Goal: Transaction & Acquisition: Purchase product/service

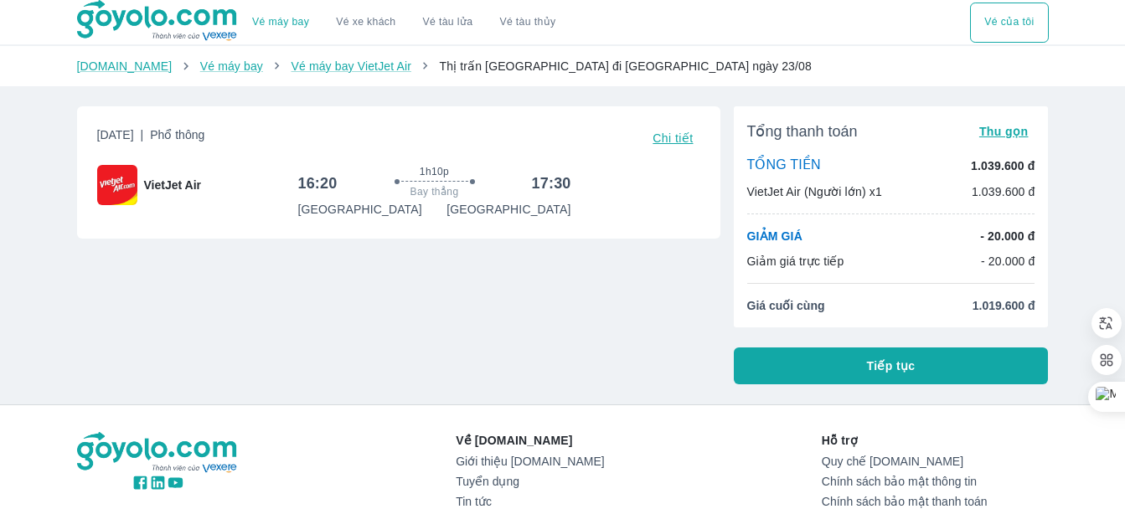
click at [903, 374] on span "Tiếp tục" at bounding box center [891, 366] width 49 height 17
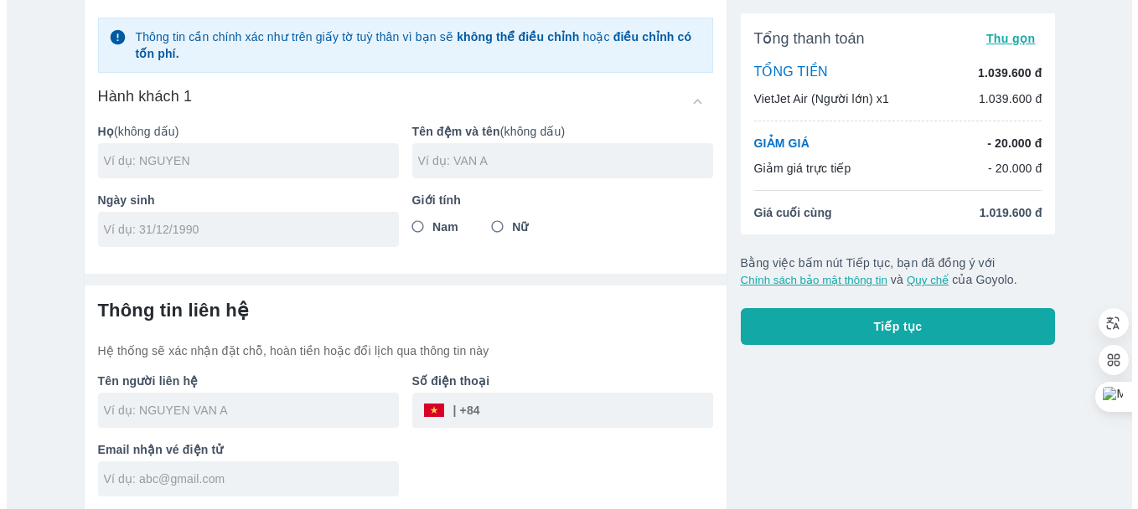
scroll to position [114, 0]
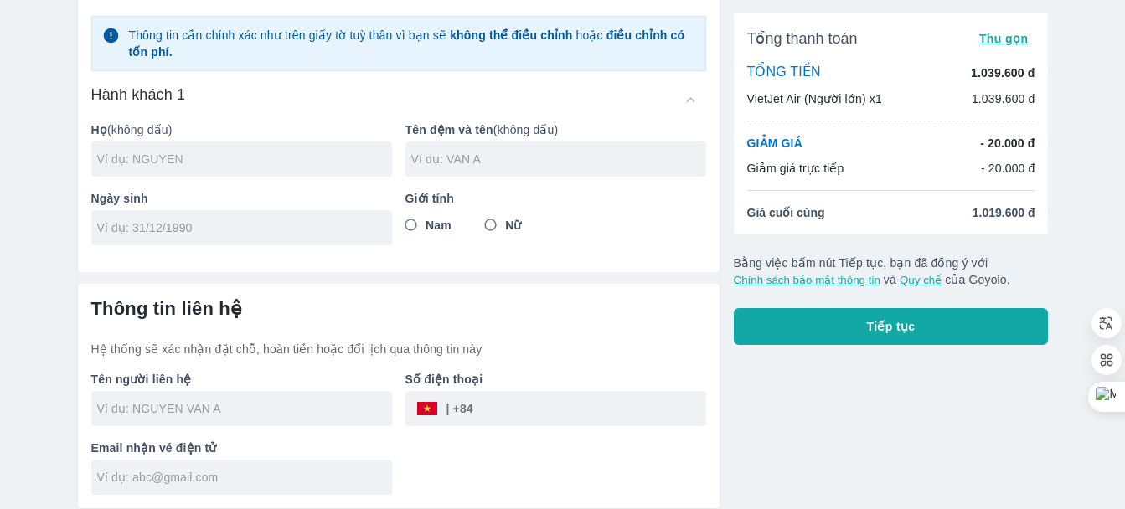
click at [294, 167] on input "text" at bounding box center [244, 159] width 295 height 17
type input "TRAN"
type input "THI"
type input "[DATE]"
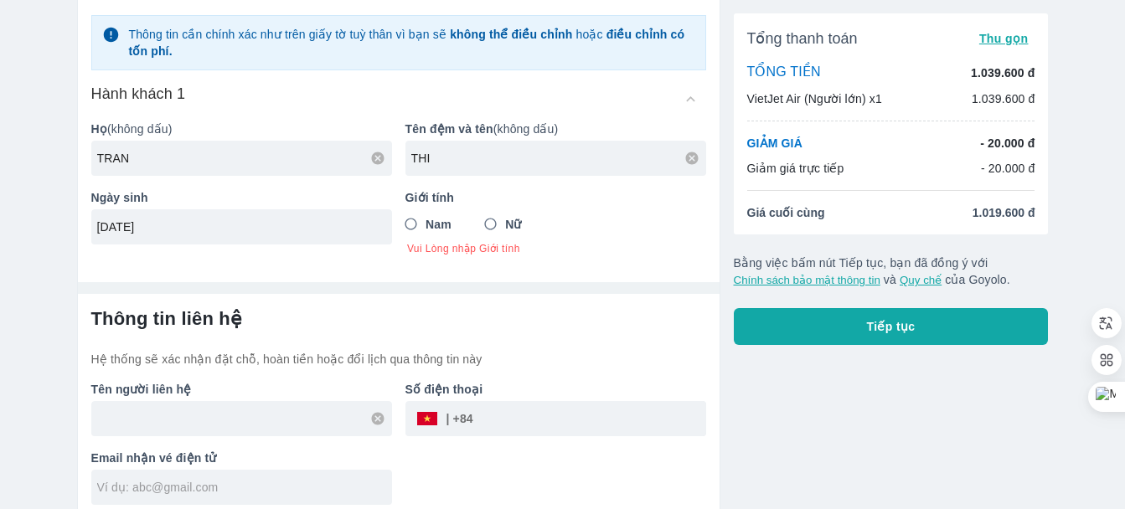
click at [493, 223] on input "Nữ" at bounding box center [491, 224] width 30 height 30
radio input "true"
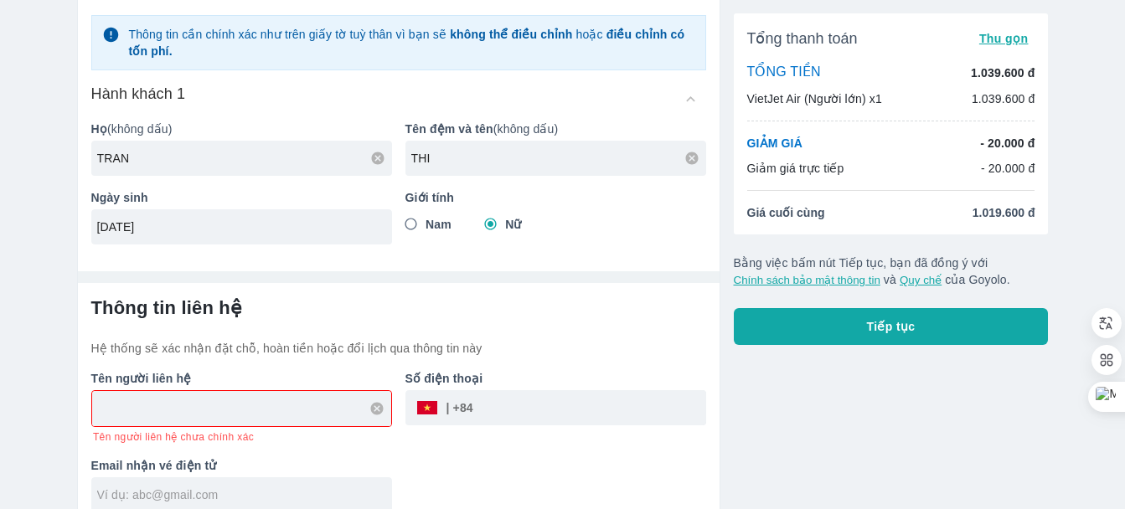
click at [276, 420] on div at bounding box center [241, 408] width 299 height 35
type input "TRAN THI"
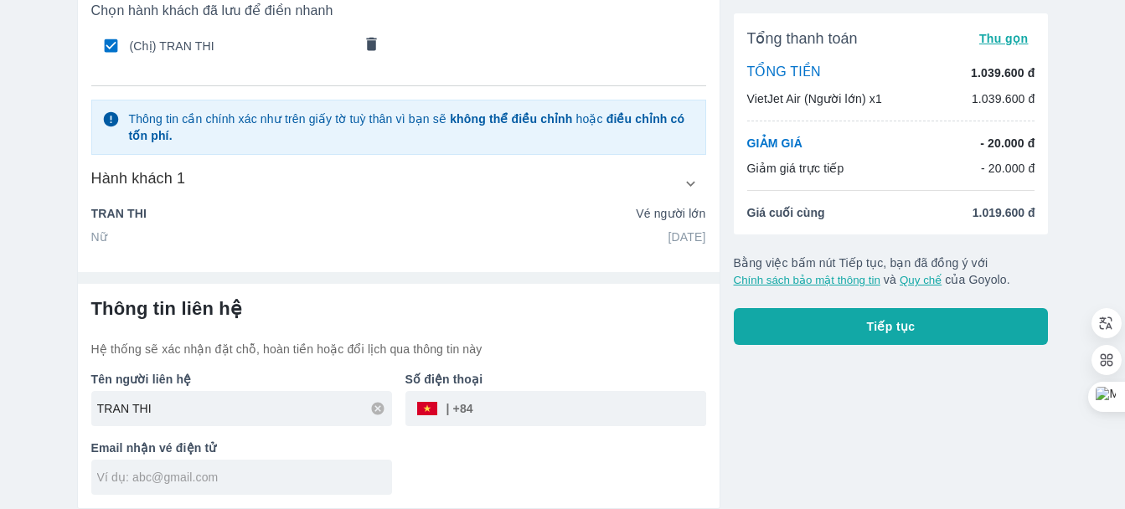
click at [529, 410] on input "tel" at bounding box center [589, 409] width 233 height 40
click at [529, 410] on input "9095999349" at bounding box center [589, 409] width 233 height 40
type input "909599349"
click at [271, 478] on input "text" at bounding box center [244, 477] width 295 height 17
type input "[EMAIL_ADDRESS][DOMAIN_NAME]"
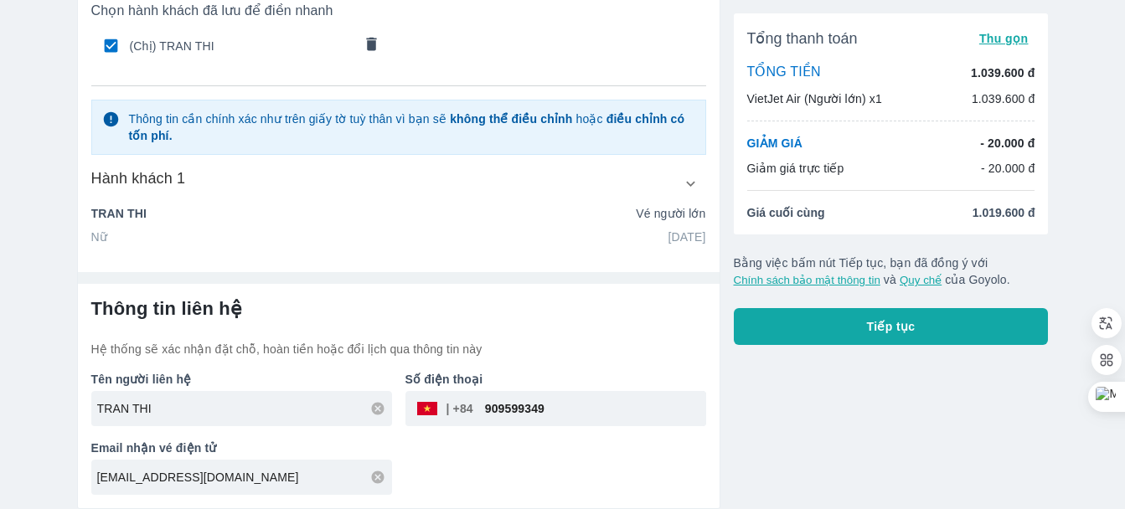
click at [826, 328] on button "Tiếp tục" at bounding box center [891, 326] width 315 height 37
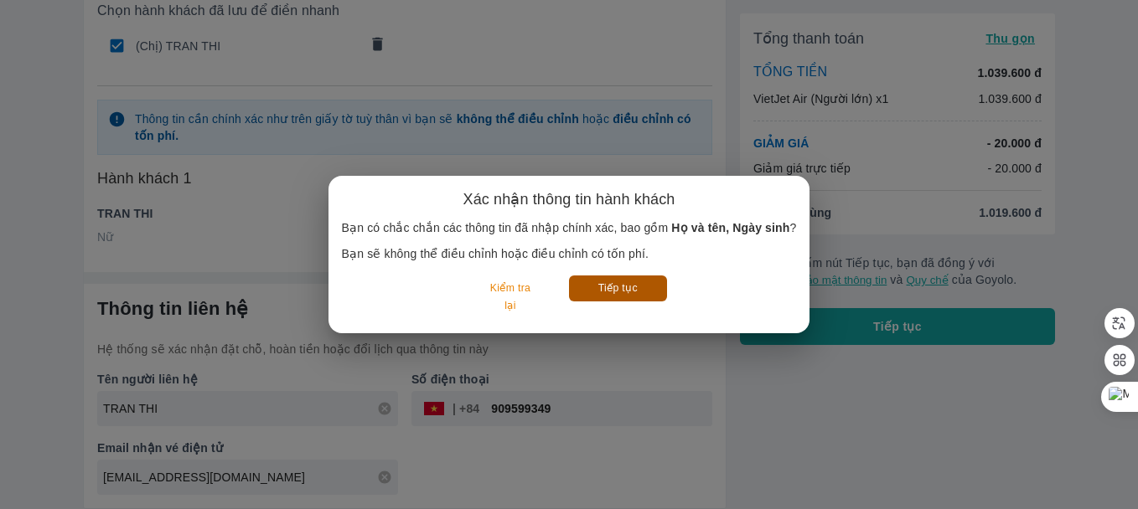
click at [645, 283] on button "Tiếp tục" at bounding box center [618, 289] width 98 height 26
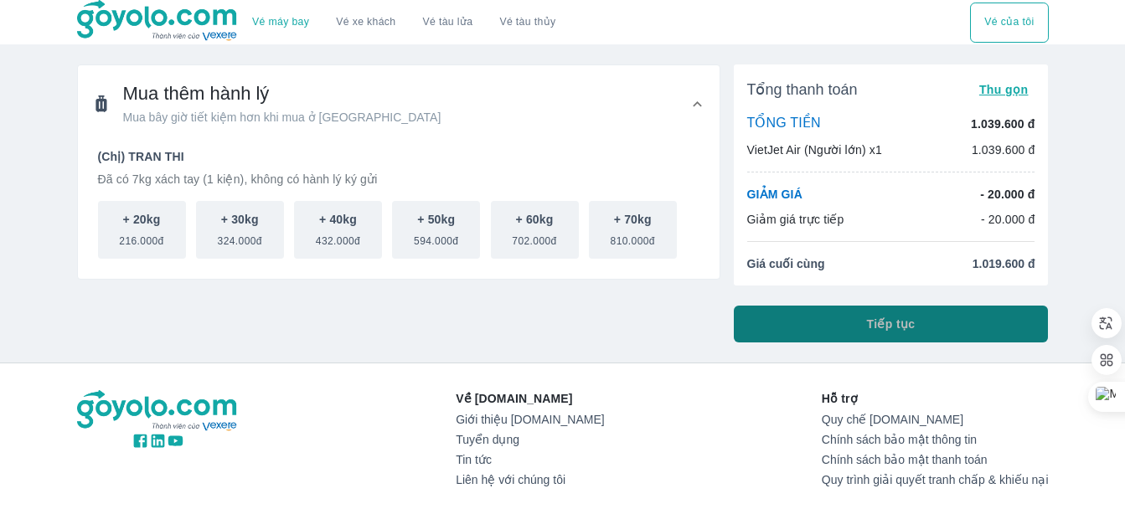
click at [985, 340] on button "Tiếp tục" at bounding box center [891, 324] width 315 height 37
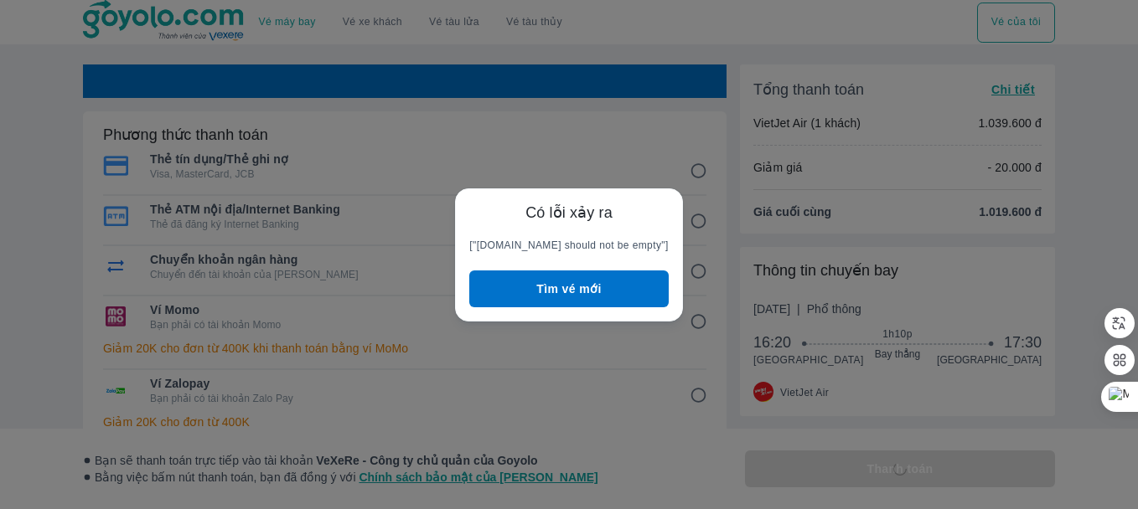
click at [554, 297] on button "Tìm vé mới" at bounding box center [568, 289] width 199 height 37
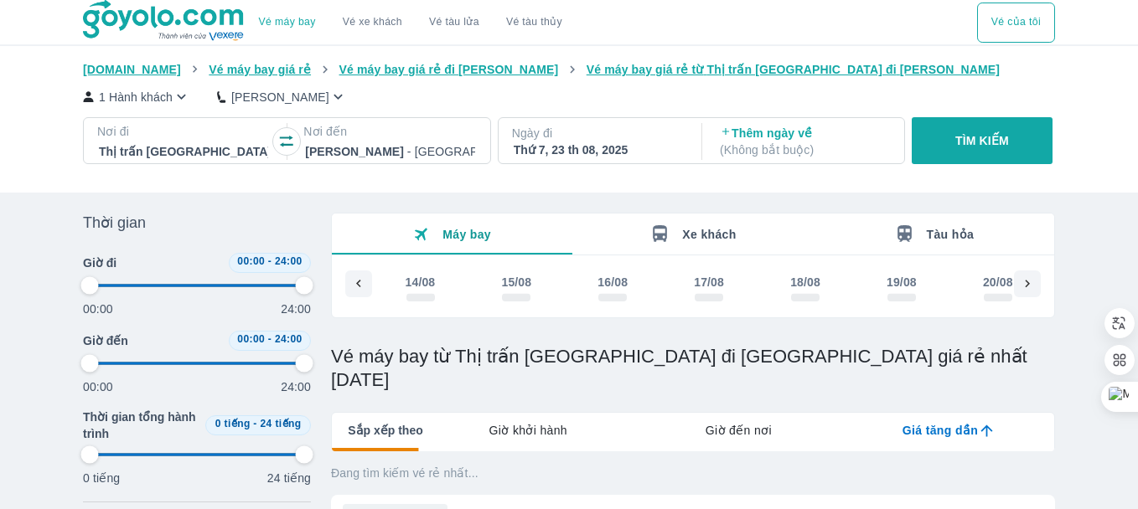
type input "97.9166666666667"
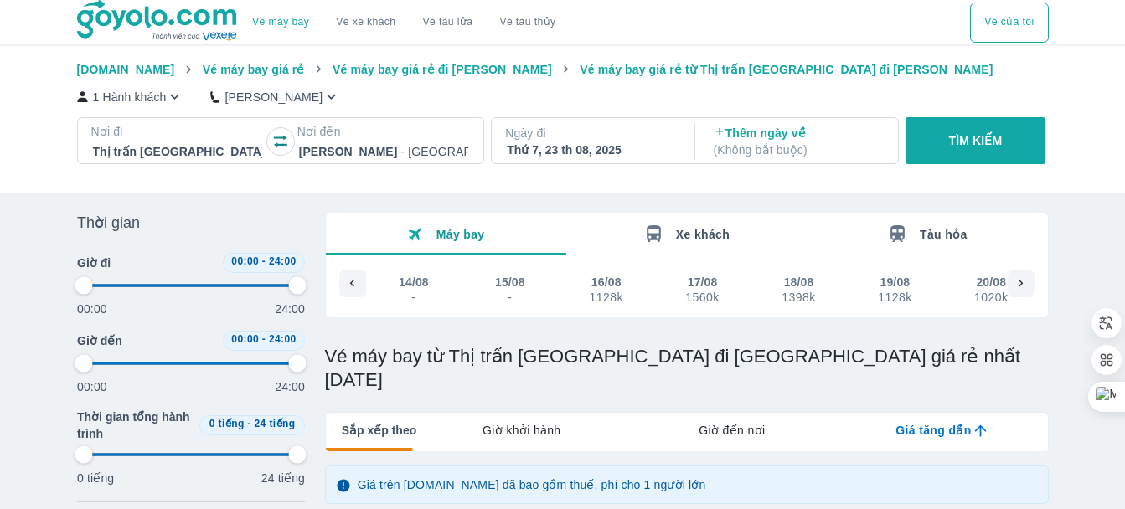
type input "97.9166666666667"
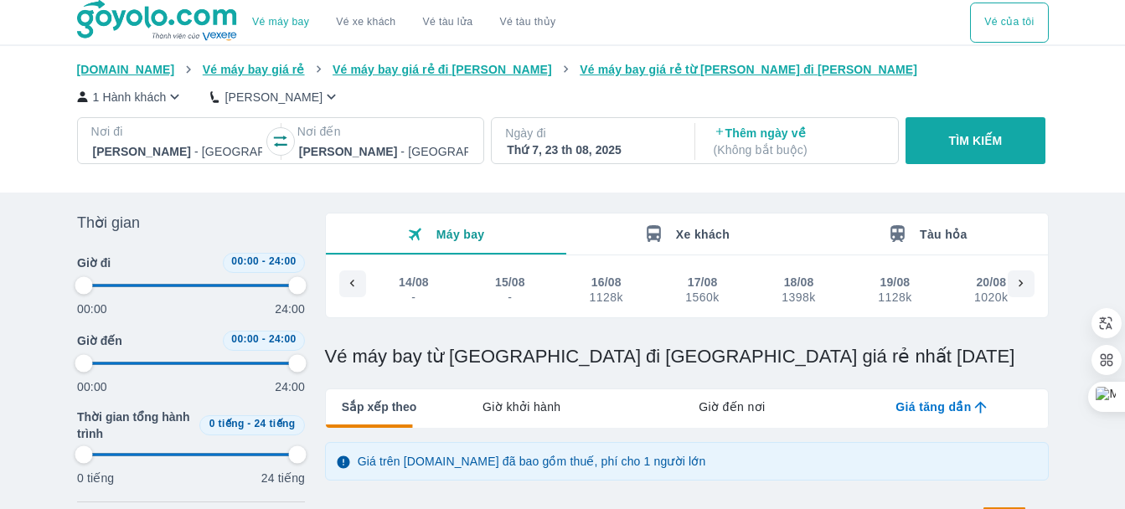
type input "97.9166666666667"
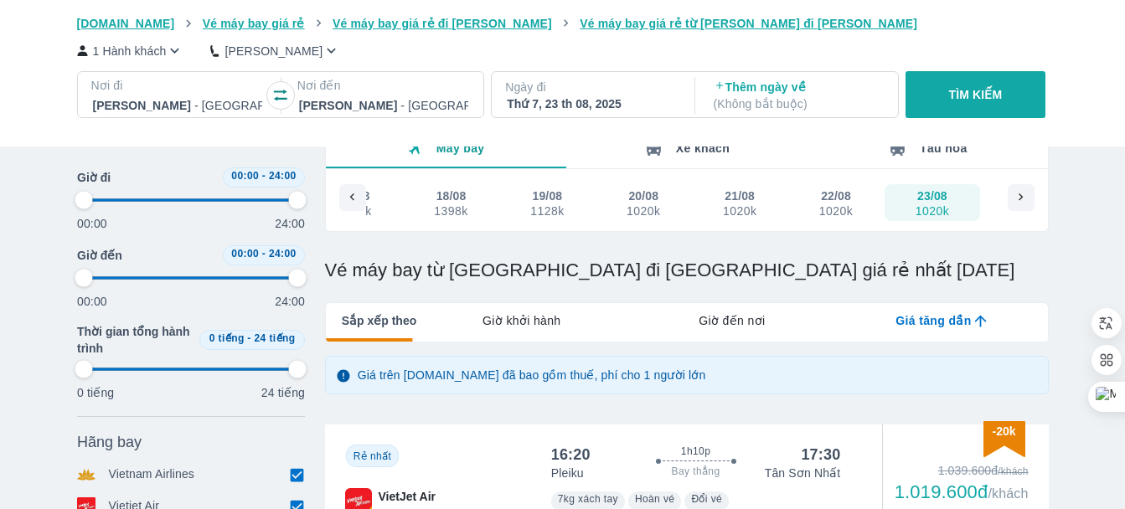
type input "97.9166666666667"
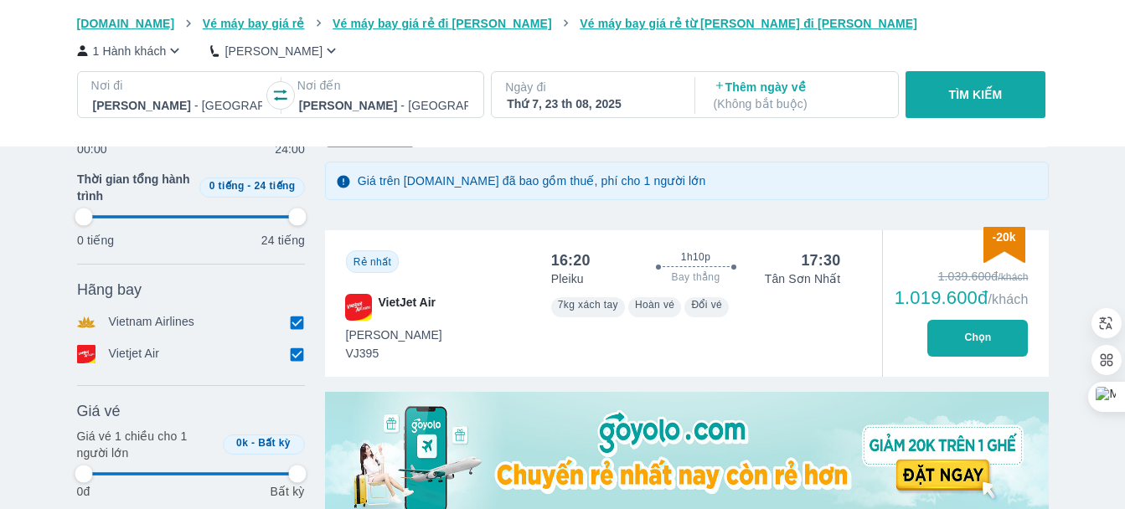
type input "97.9166666666667"
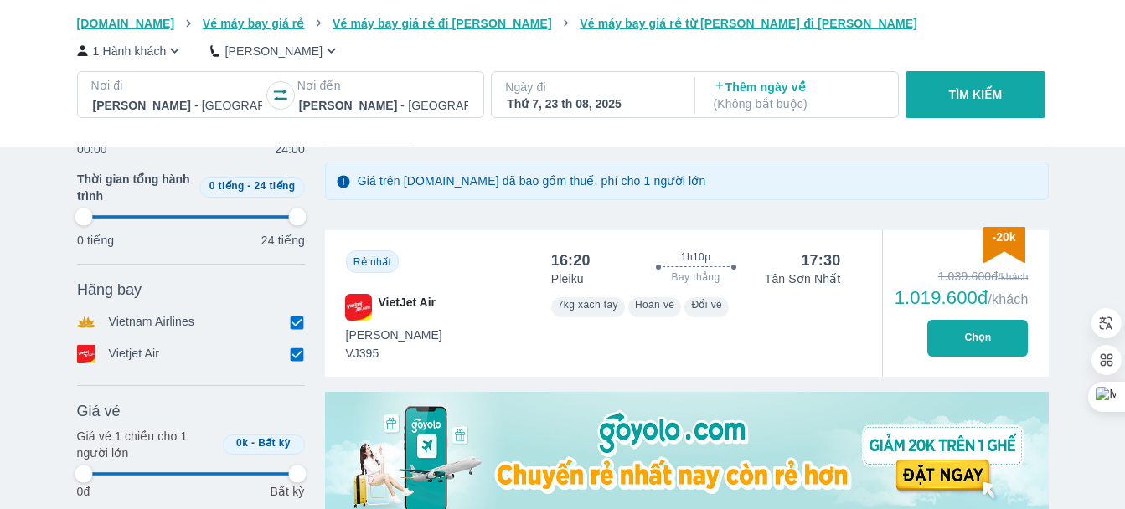
type input "97.9166666666667"
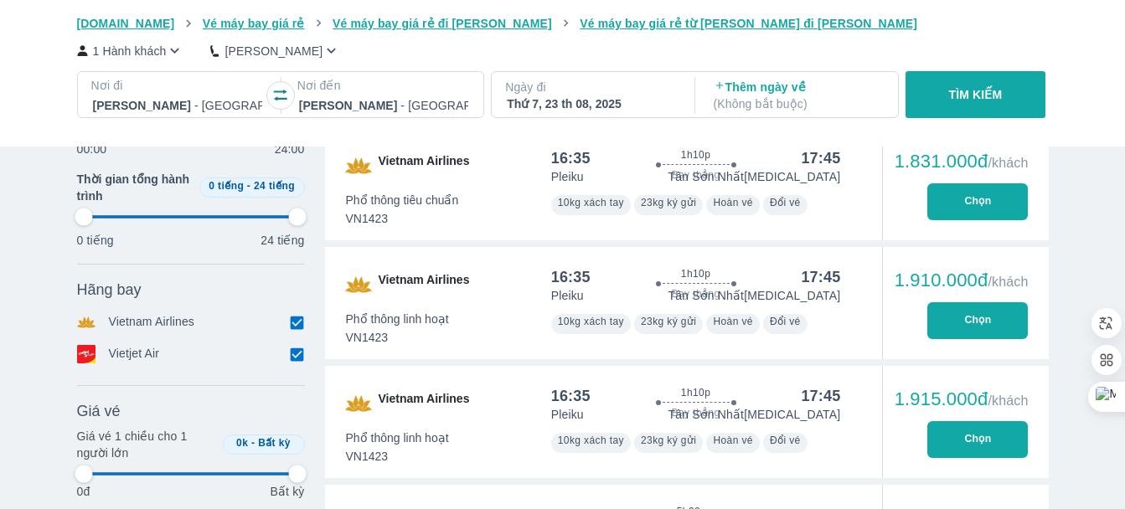
type input "97.9166666666667"
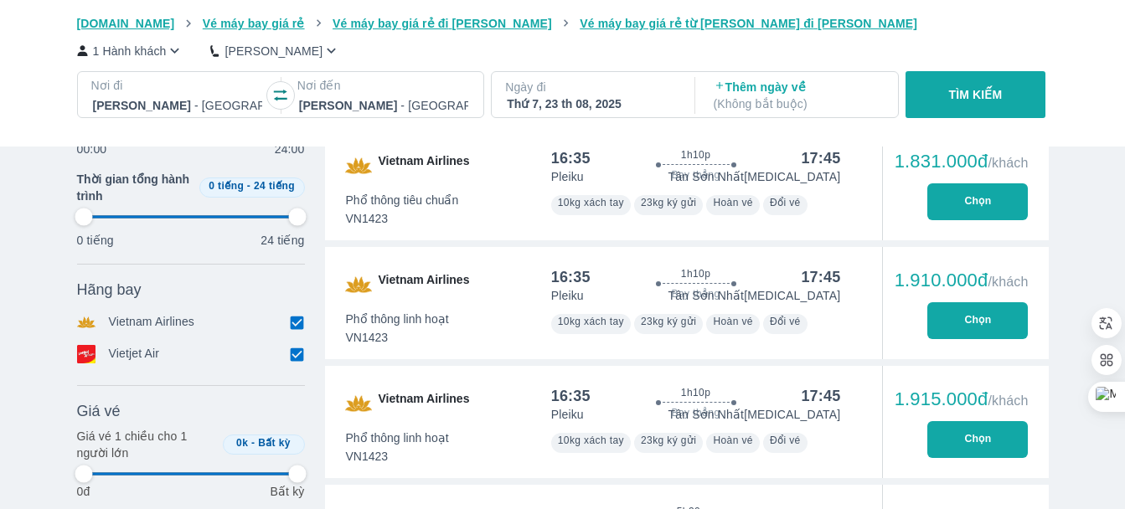
type input "97.9166666666667"
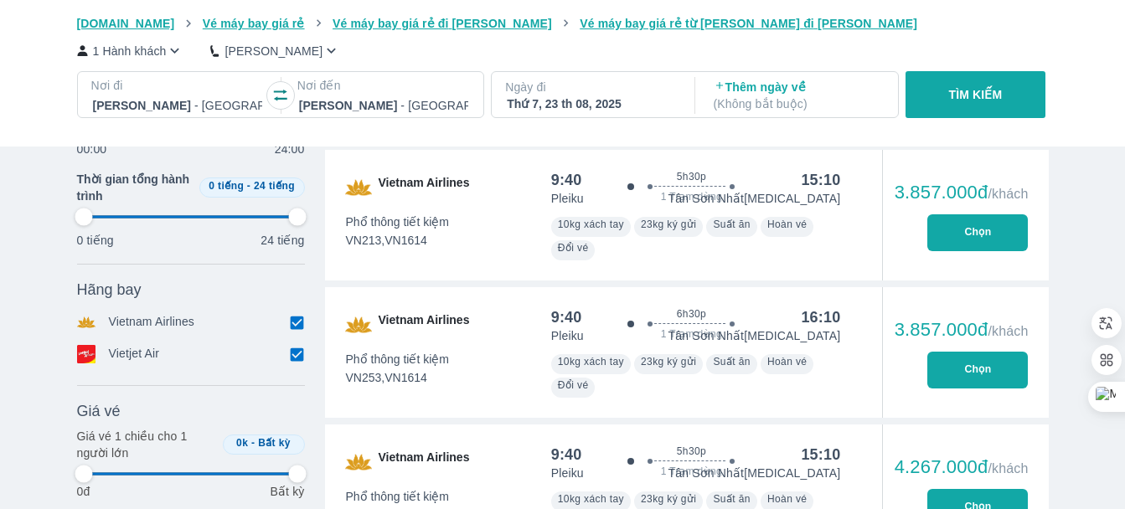
type input "97.9166666666667"
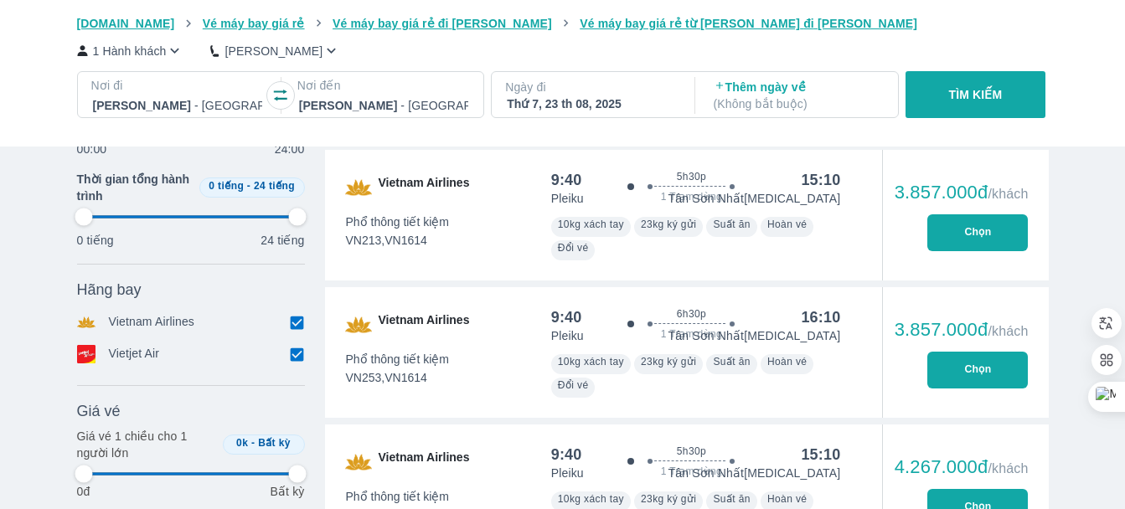
type input "97.9166666666667"
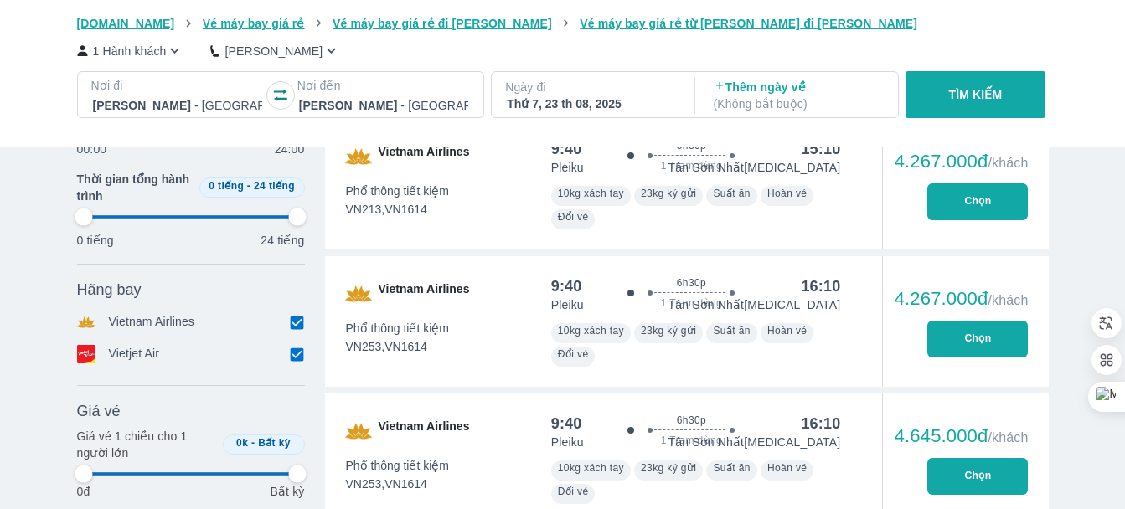
scroll to position [1602, 0]
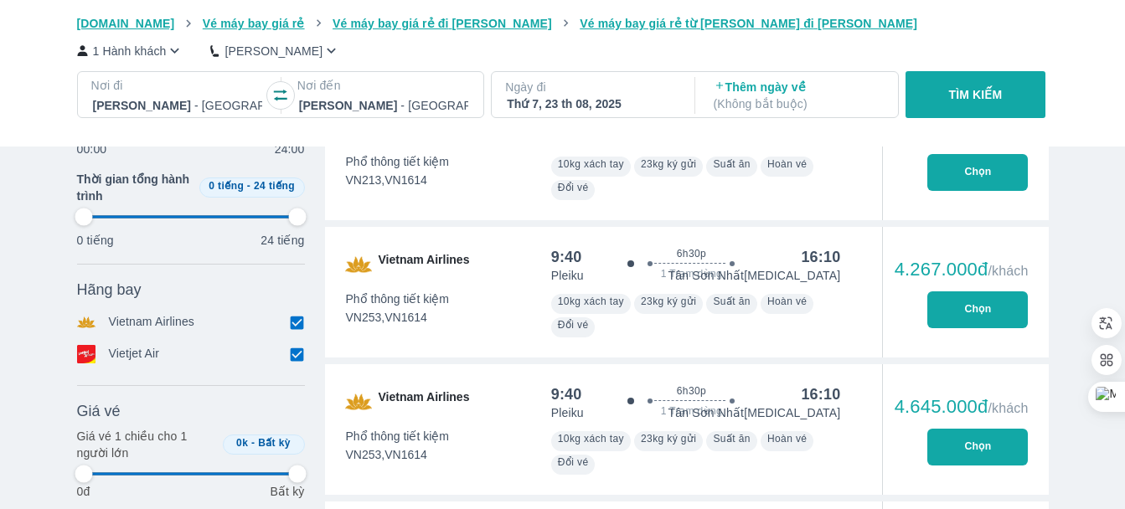
click at [294, 325] on input "checkbox" at bounding box center [297, 322] width 15 height 15
checkbox input "false"
type input "97.9166666666667"
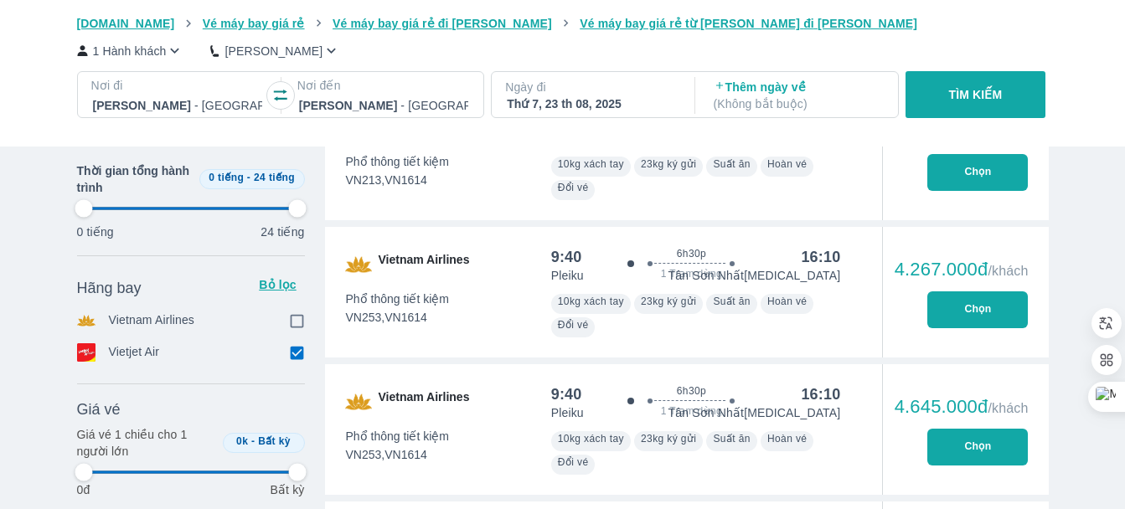
type input "97.9166666666667"
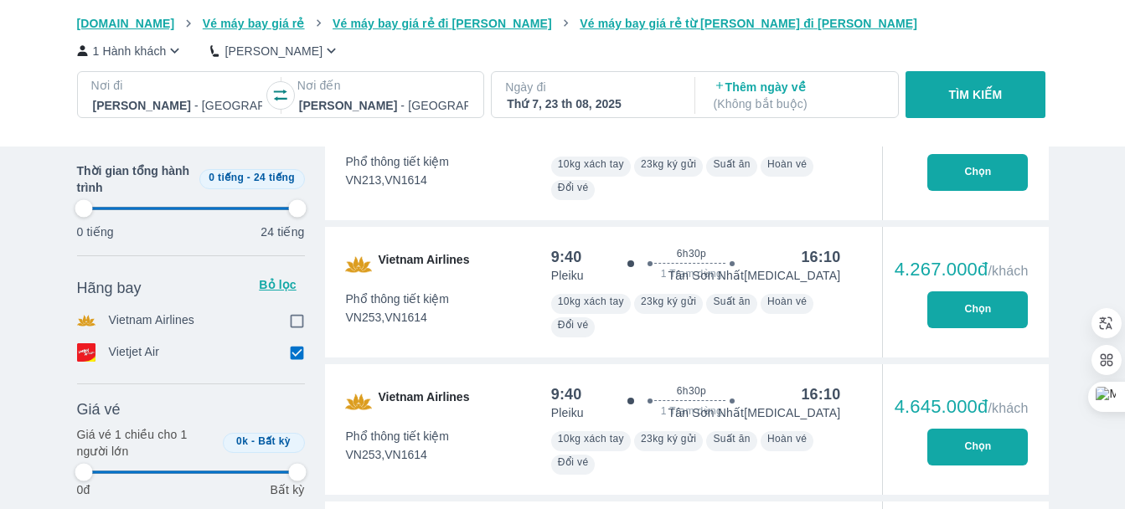
type input "97.9166666666667"
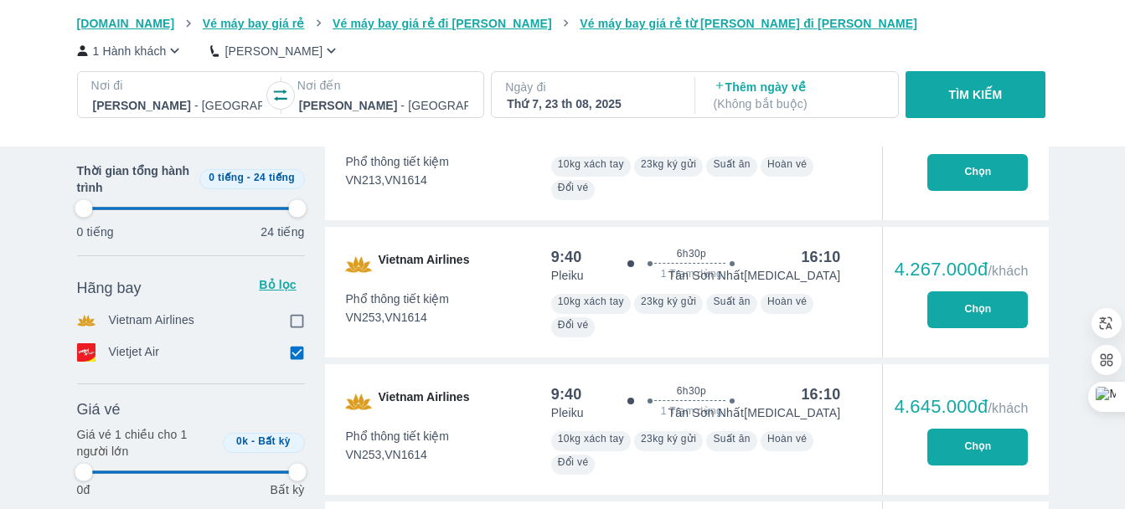
type input "97.9166666666667"
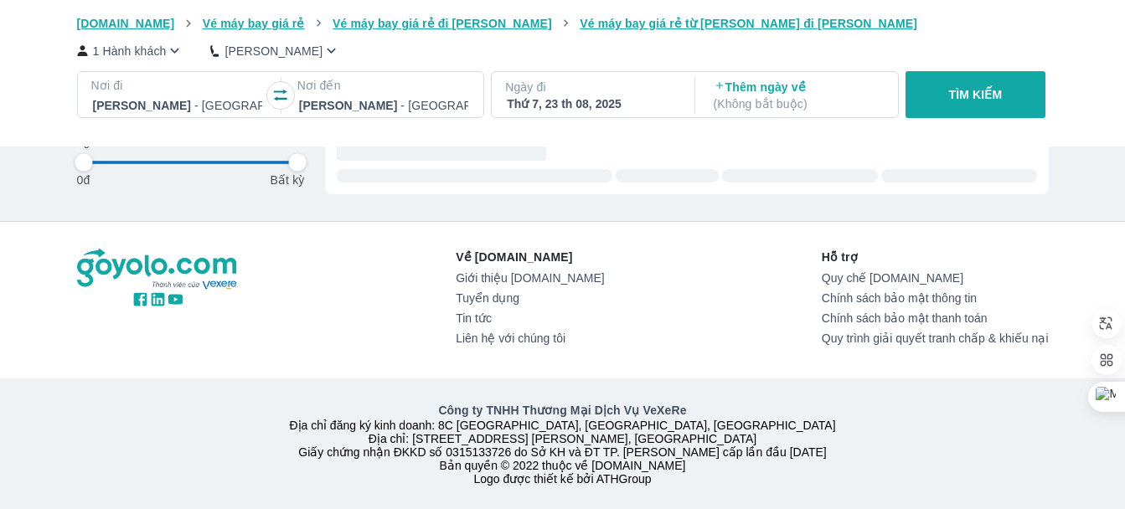
type input "97.9166666666667"
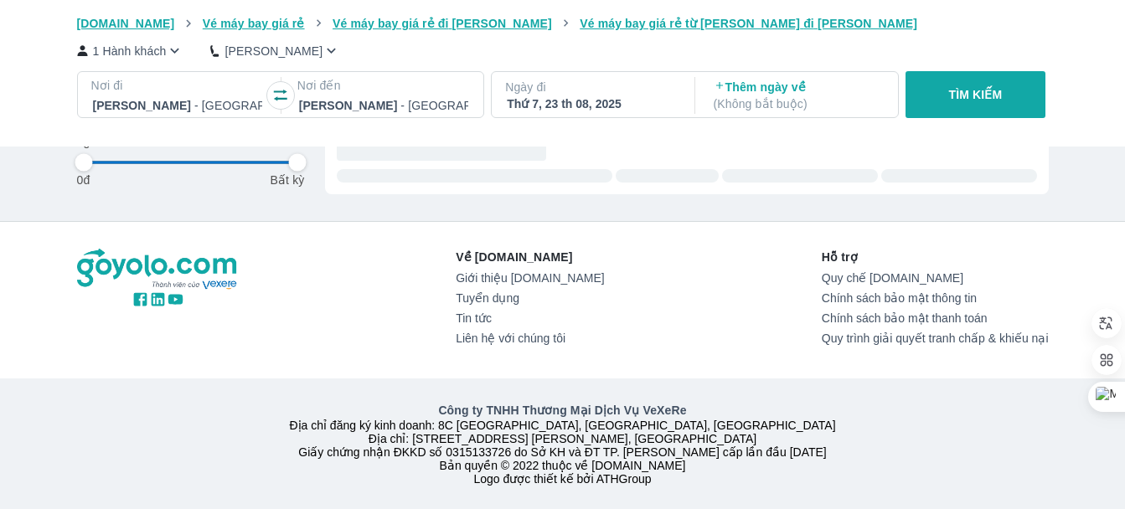
type input "97.9166666666667"
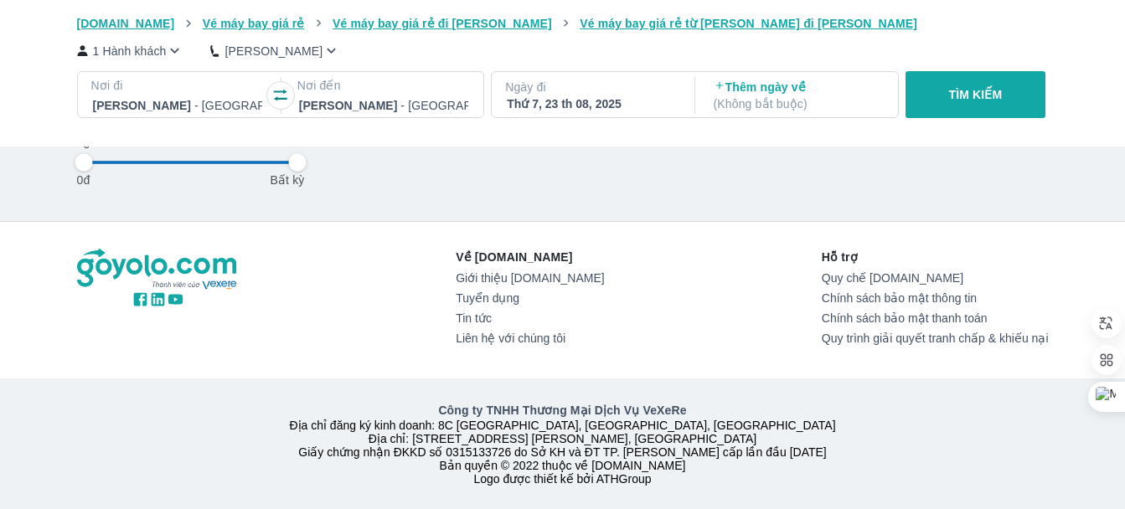
scroll to position [584, 0]
type input "97.9166666666667"
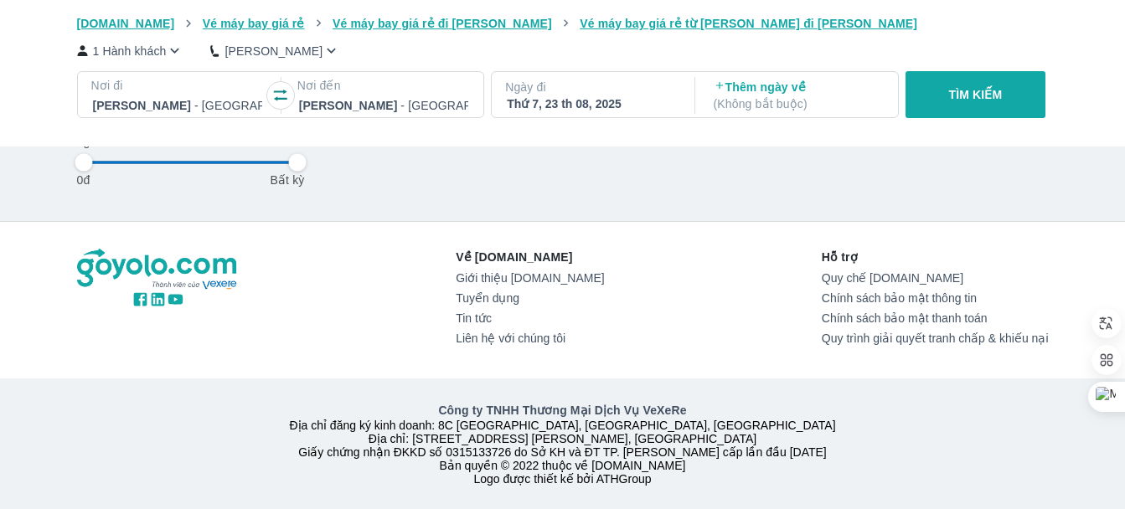
type input "97.9166666666667"
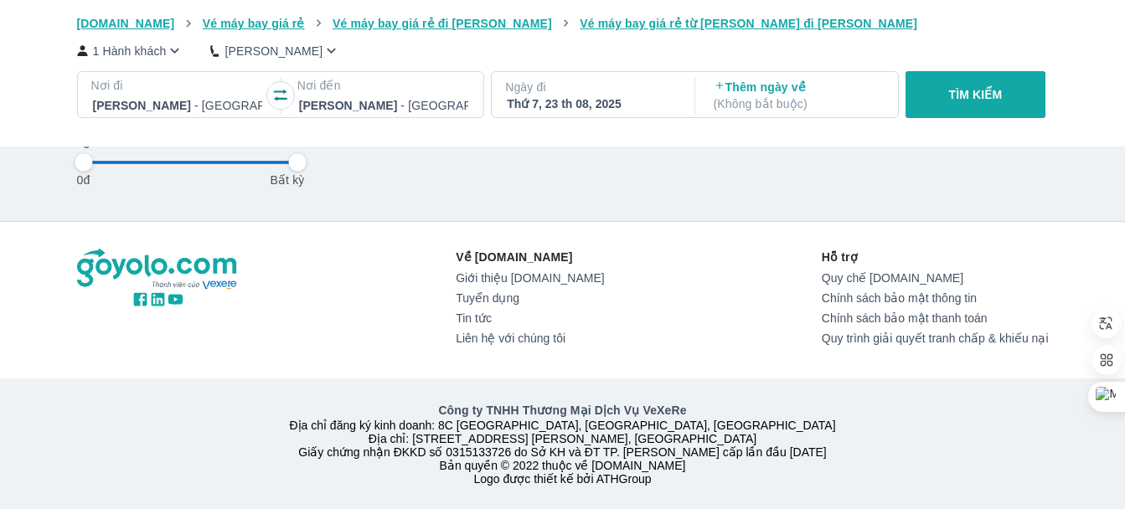
type input "97.9166666666667"
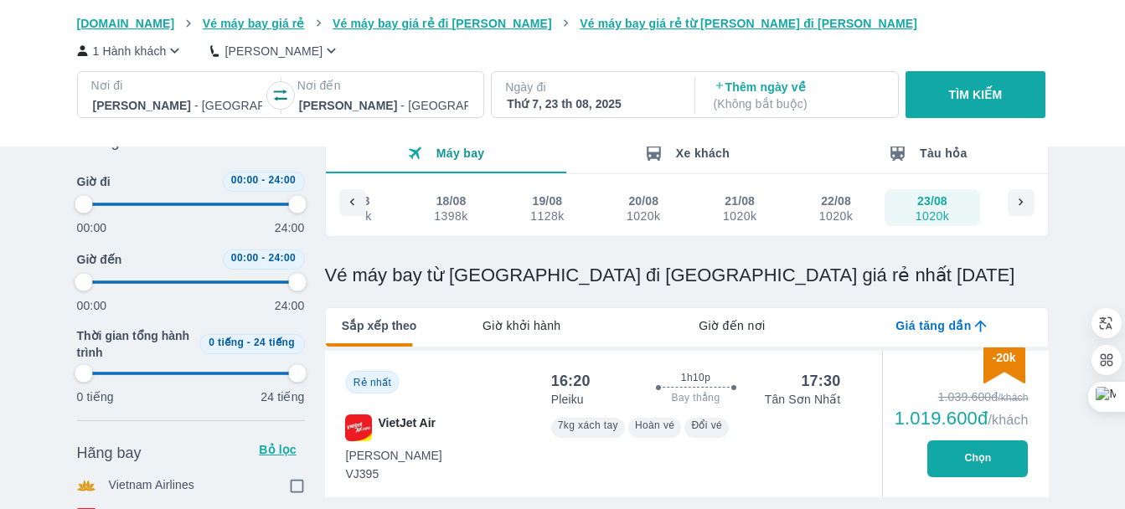
scroll to position [165, 0]
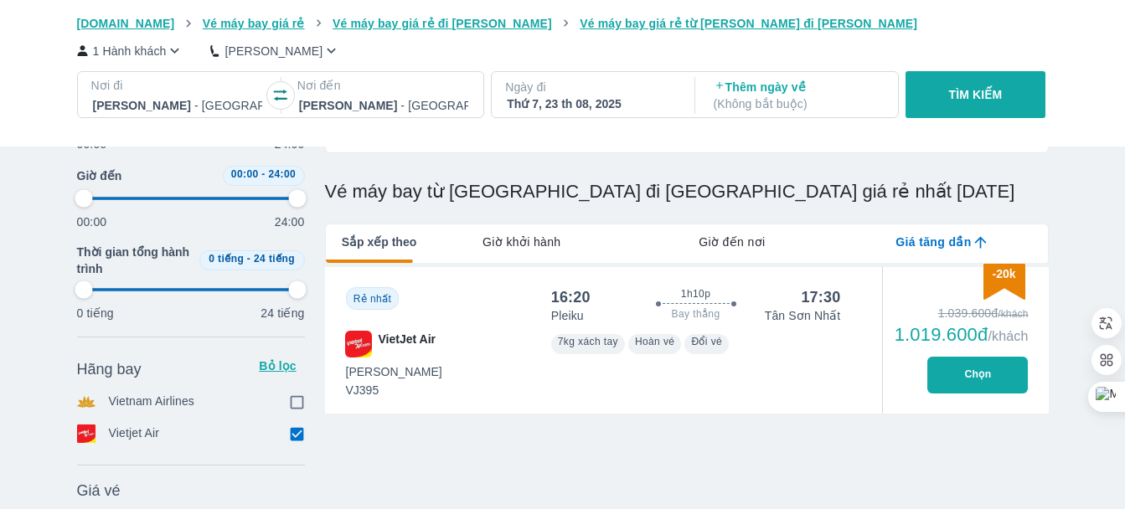
type input "97.9166666666667"
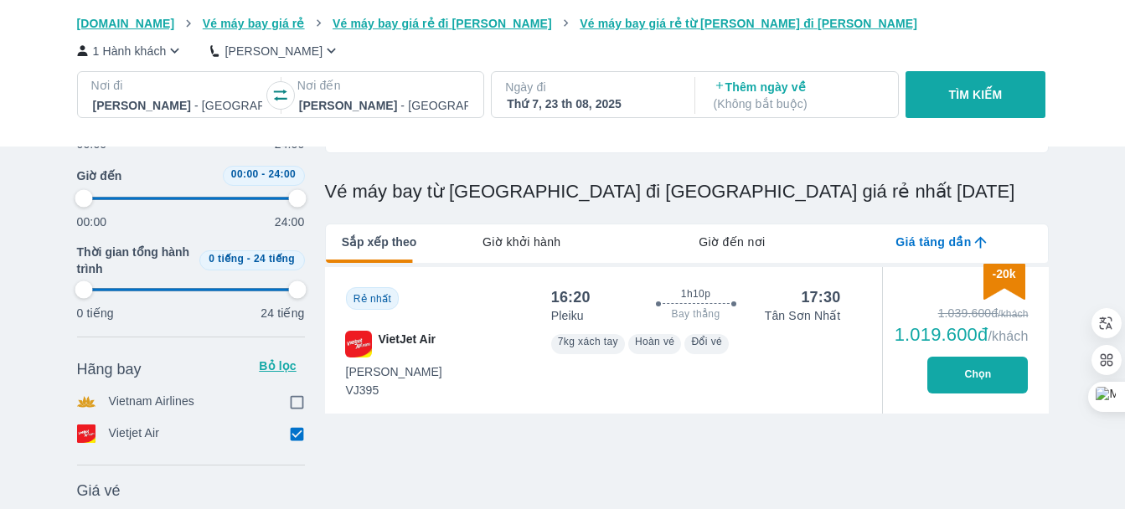
type input "97.9166666666667"
click at [992, 377] on button "Chọn" at bounding box center [977, 375] width 101 height 37
type input "97.9166666666667"
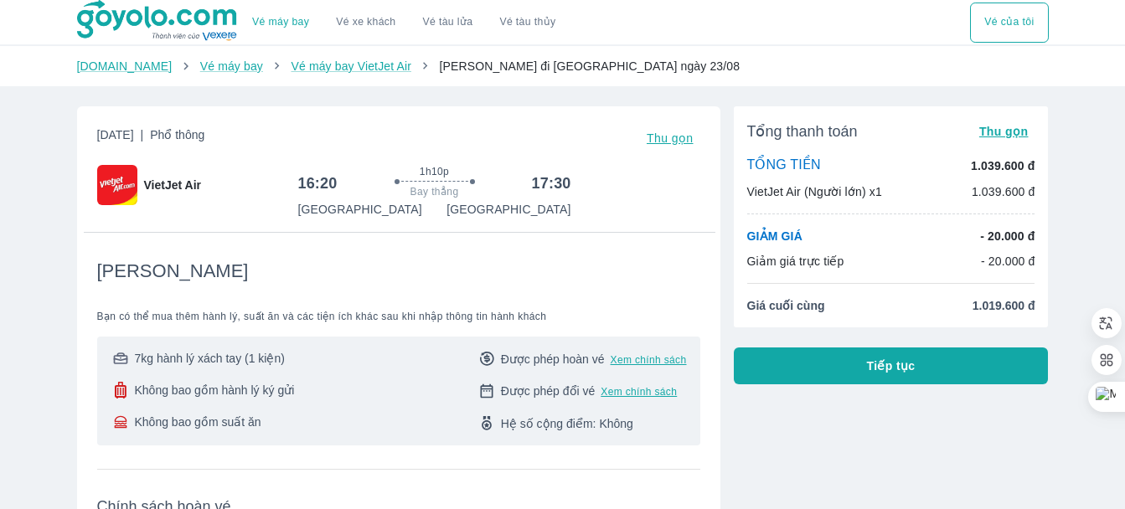
click at [925, 356] on button "Tiếp tục" at bounding box center [891, 366] width 315 height 37
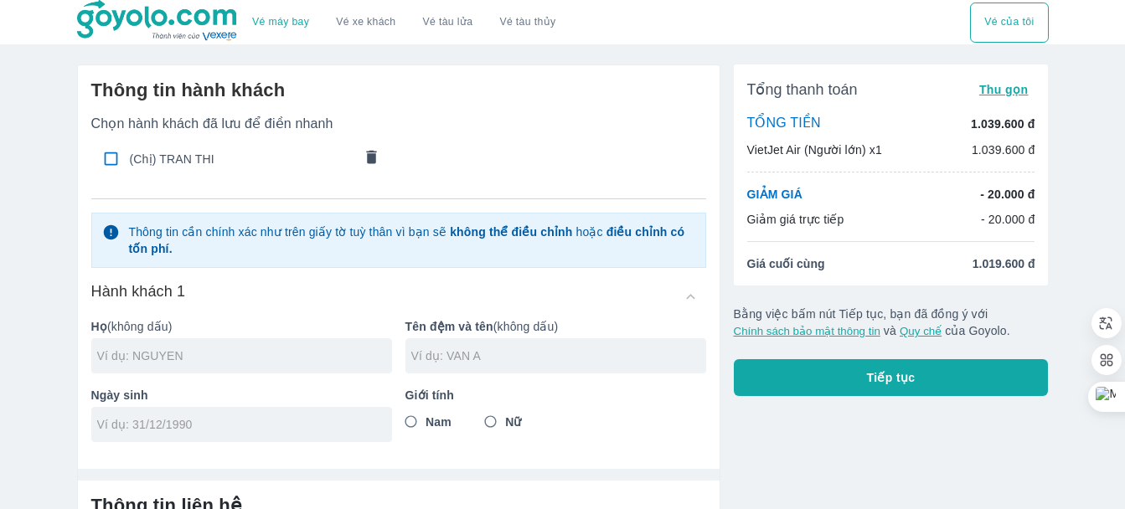
click at [111, 162] on input "checkbox" at bounding box center [111, 158] width 33 height 33
checkbox input "true"
type input "TRAN"
type input "THI"
type input "[DATE]"
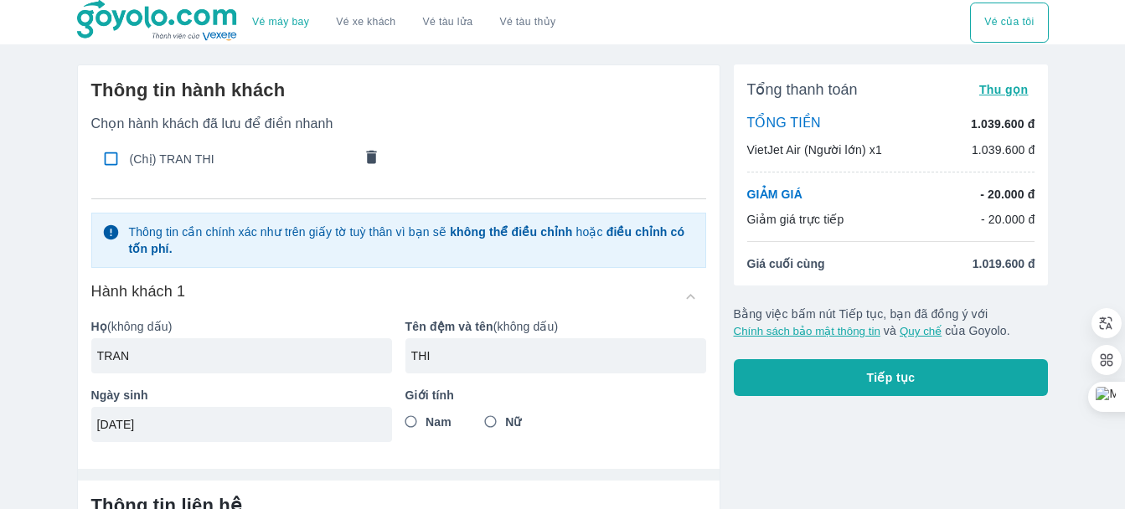
radio input "true"
type input "TRAN THI"
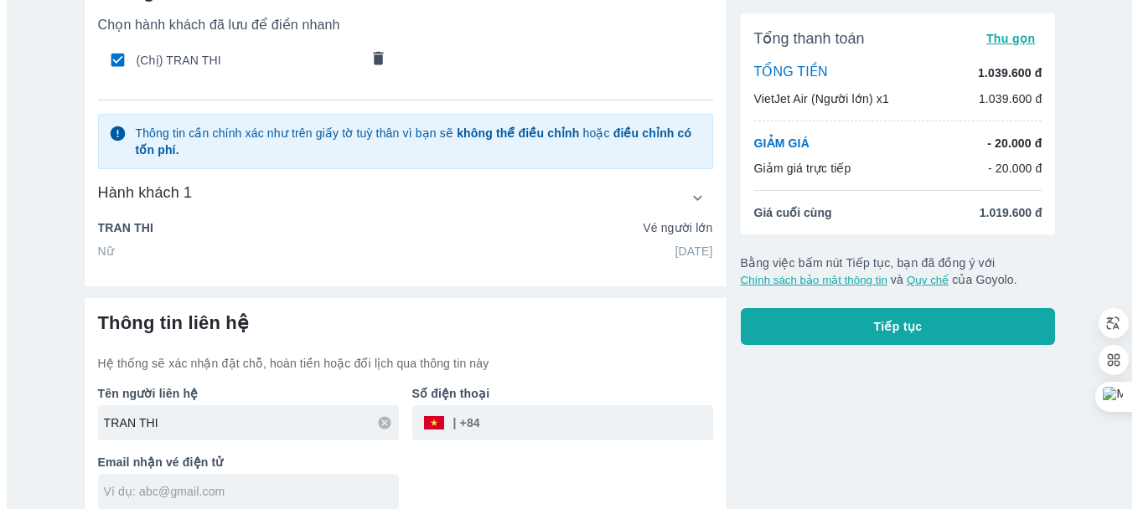
scroll to position [114, 0]
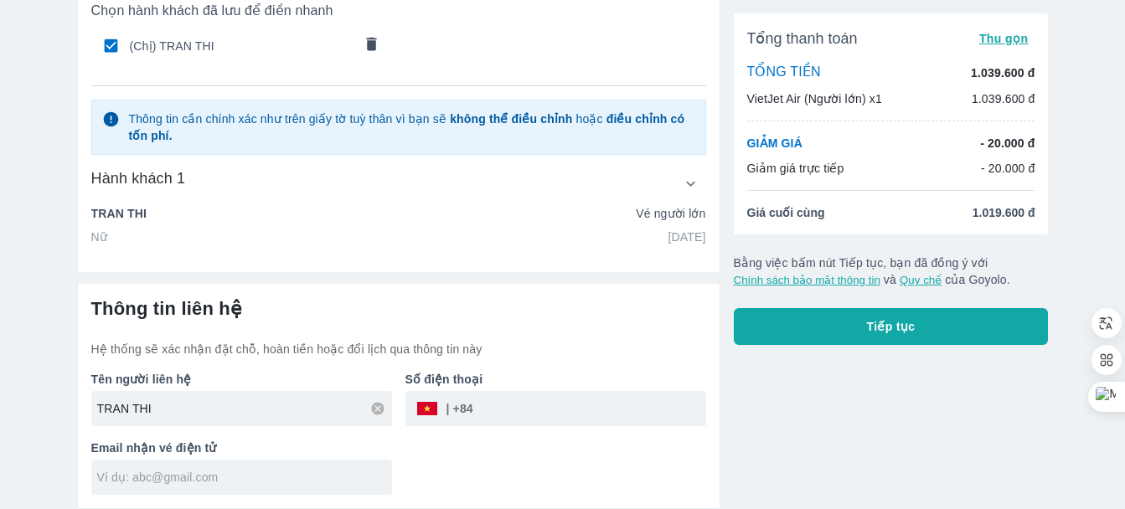
click at [880, 332] on span "Tiếp tục" at bounding box center [891, 326] width 49 height 17
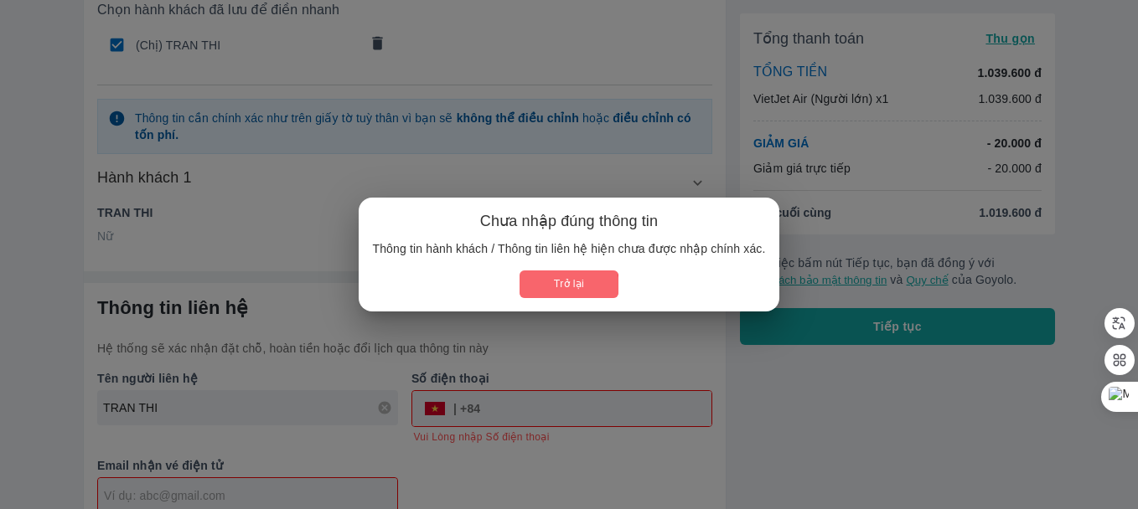
click at [545, 289] on button "Trở lại" at bounding box center [568, 285] width 98 height 28
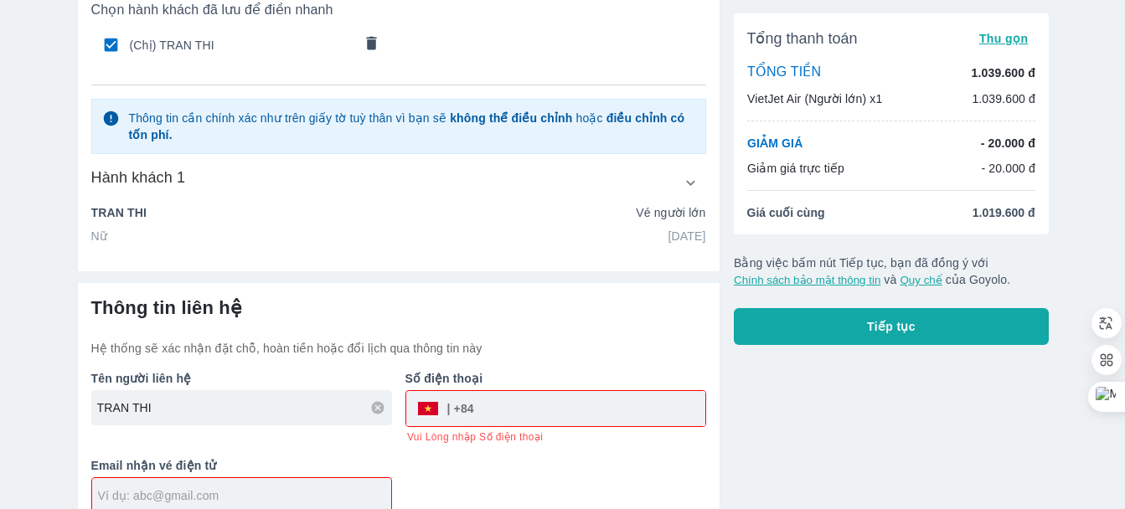
click at [550, 412] on input "tel" at bounding box center [589, 409] width 231 height 40
type input "344789881"
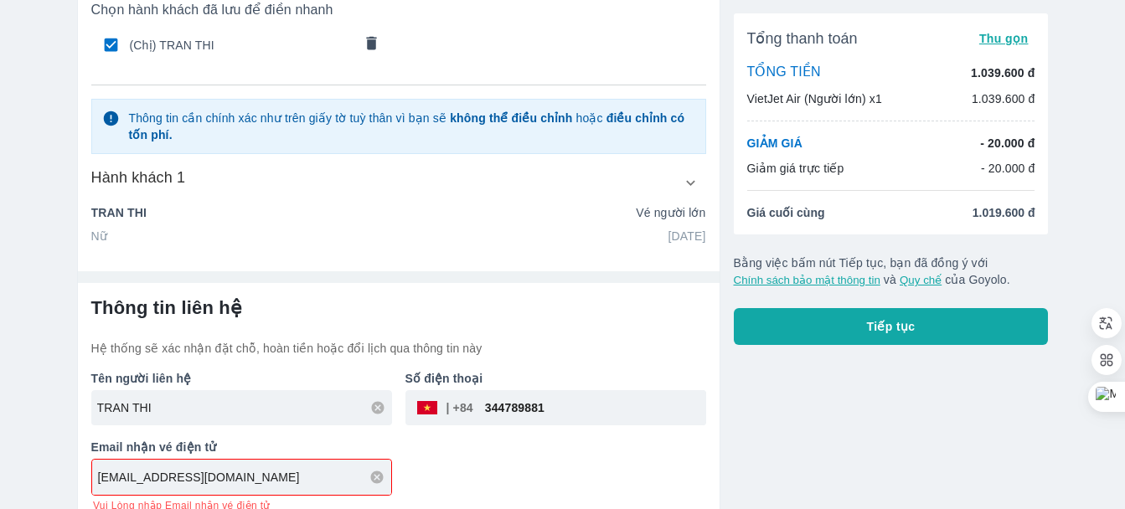
type input "[EMAIL_ADDRESS][DOMAIN_NAME]"
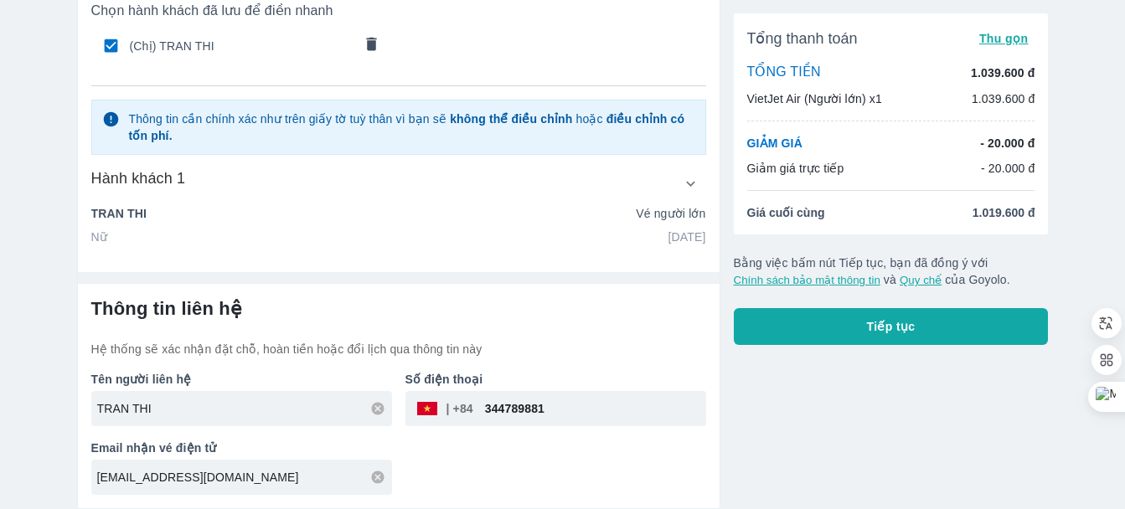
click at [826, 317] on button "Tiếp tục" at bounding box center [891, 326] width 315 height 37
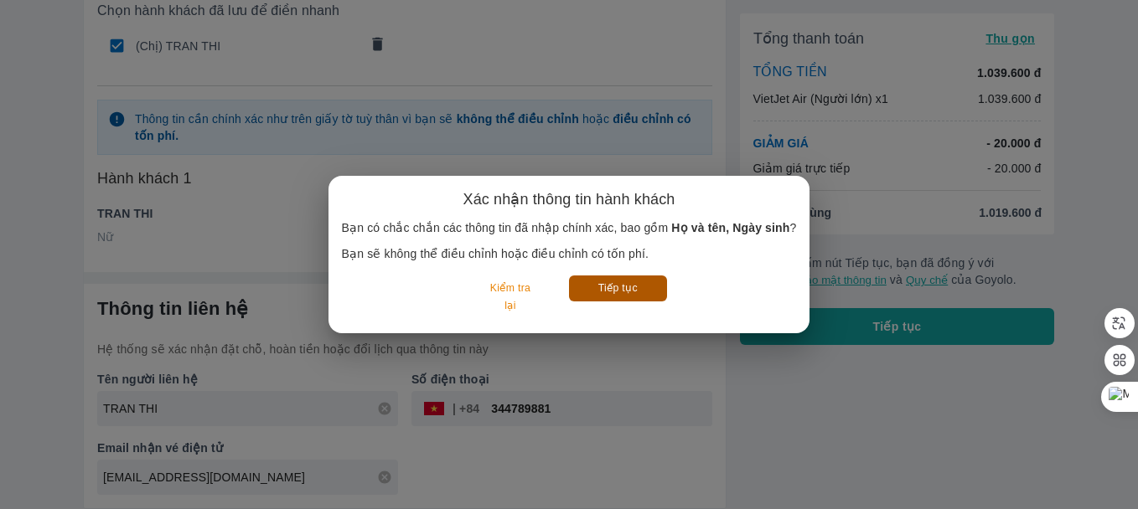
click at [570, 286] on button "Tiếp tục" at bounding box center [618, 289] width 98 height 26
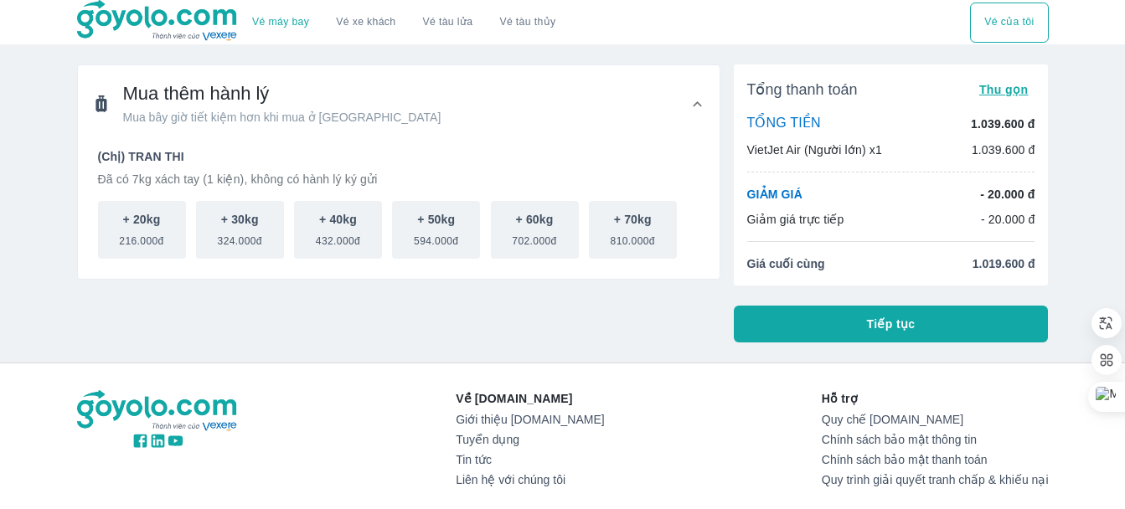
click at [879, 334] on button "Tiếp tục" at bounding box center [891, 324] width 315 height 37
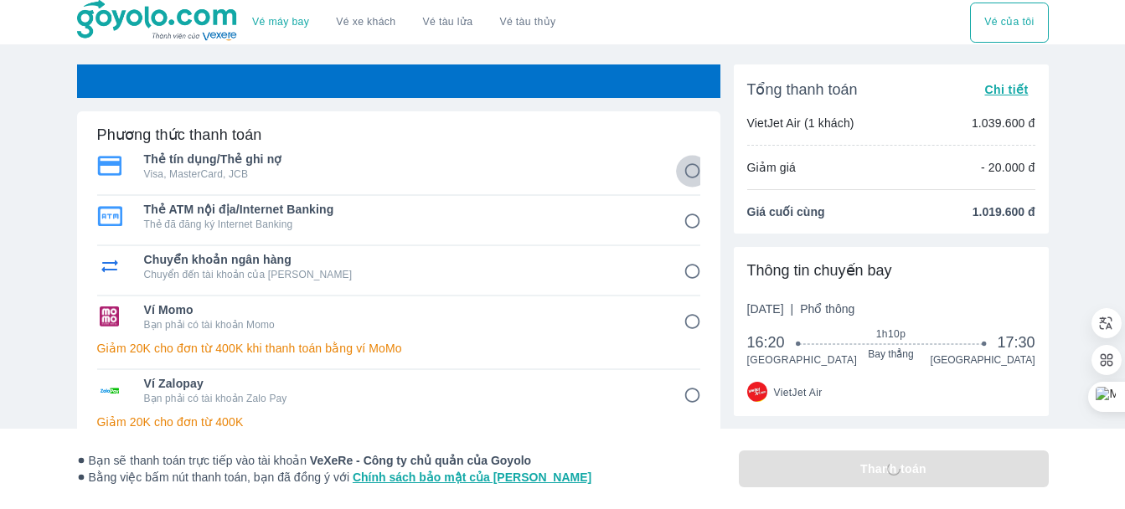
click at [686, 174] on input "1" at bounding box center [692, 171] width 33 height 33
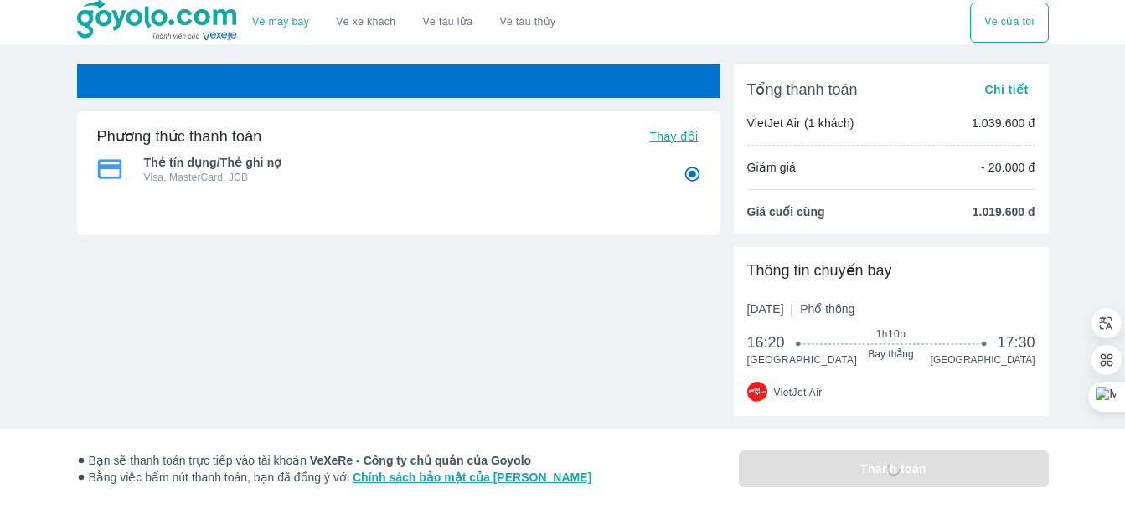
scroll to position [84, 0]
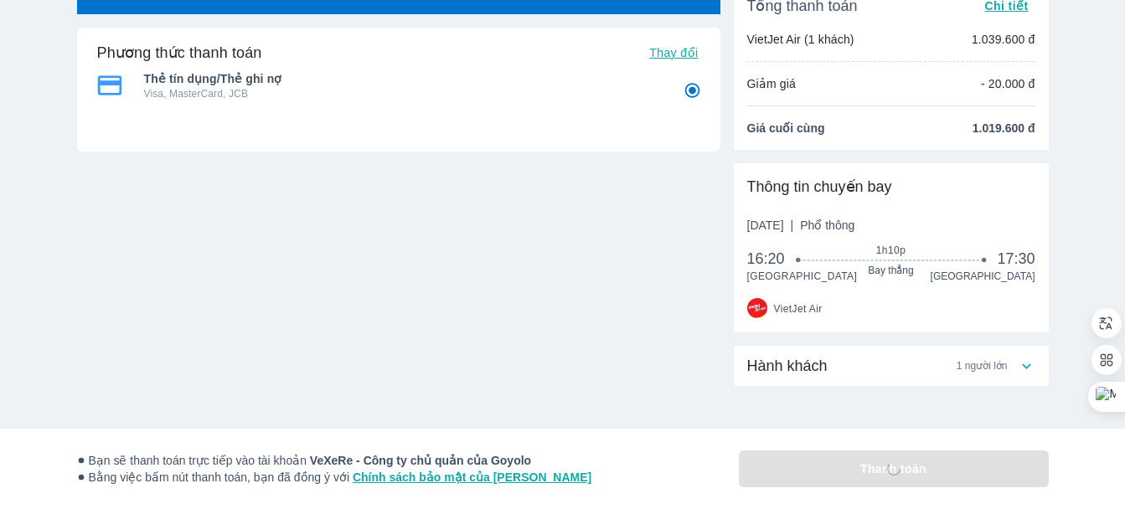
radio input "true"
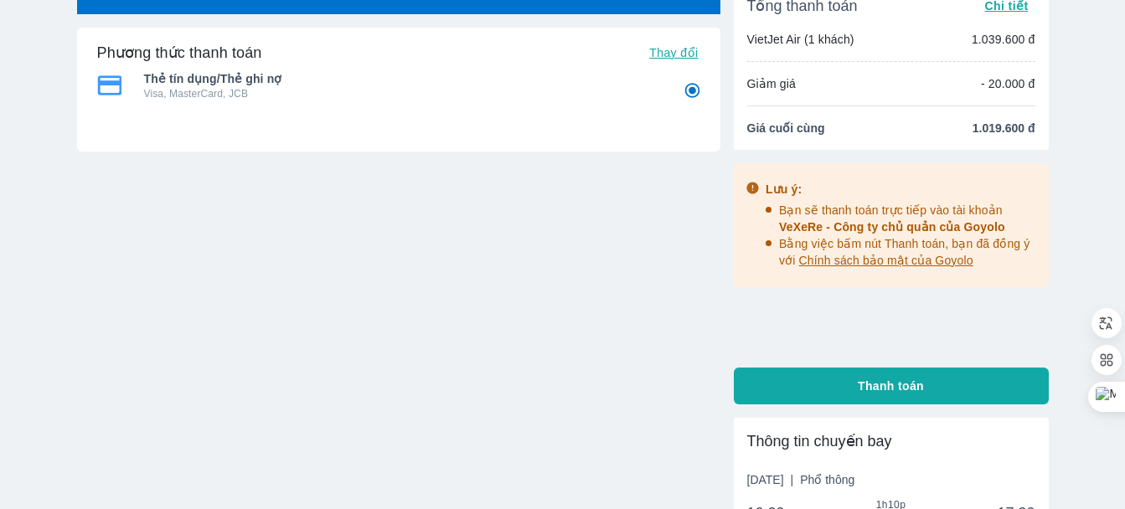
scroll to position [7, 0]
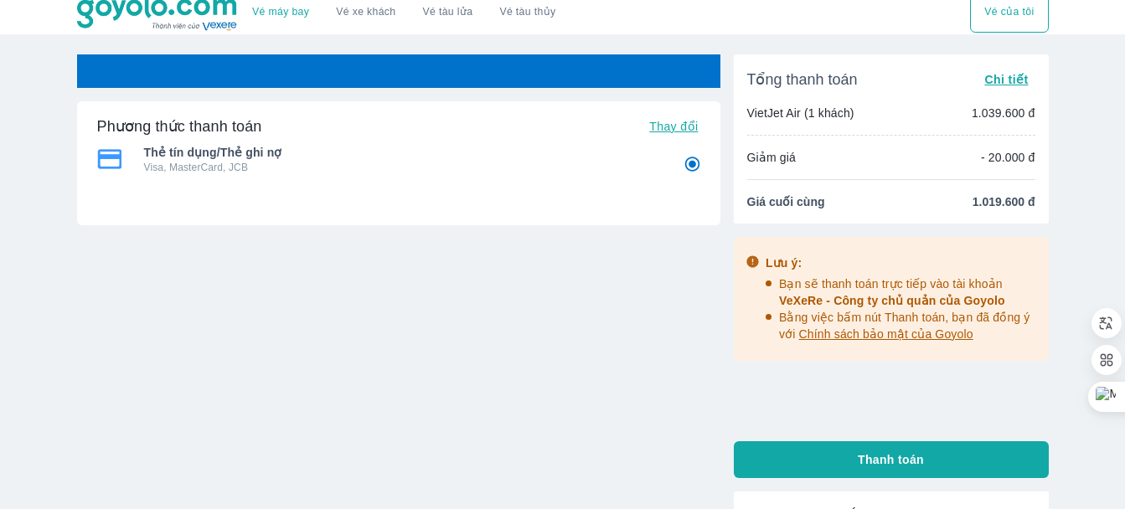
radio input "false"
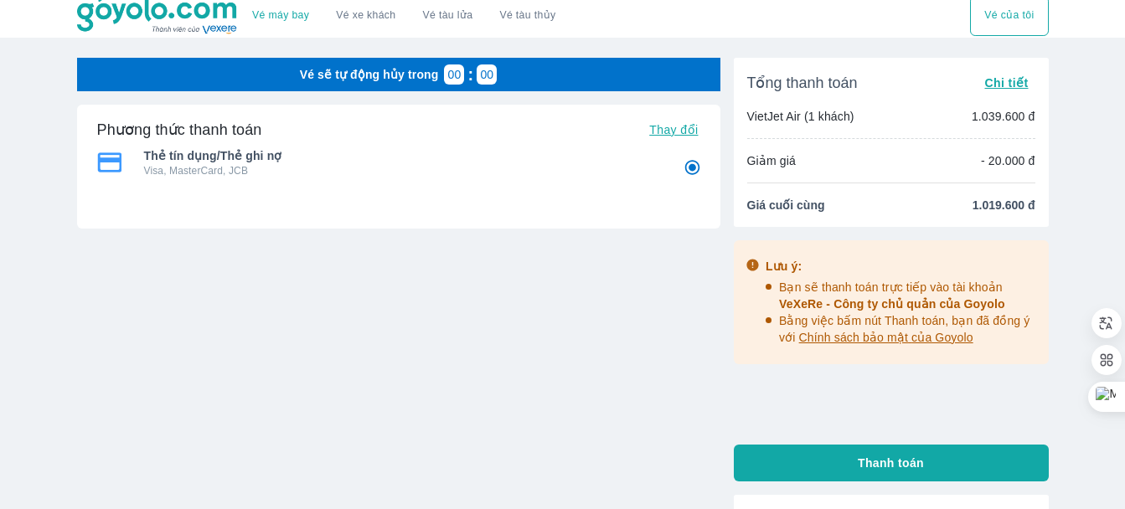
scroll to position [0, 0]
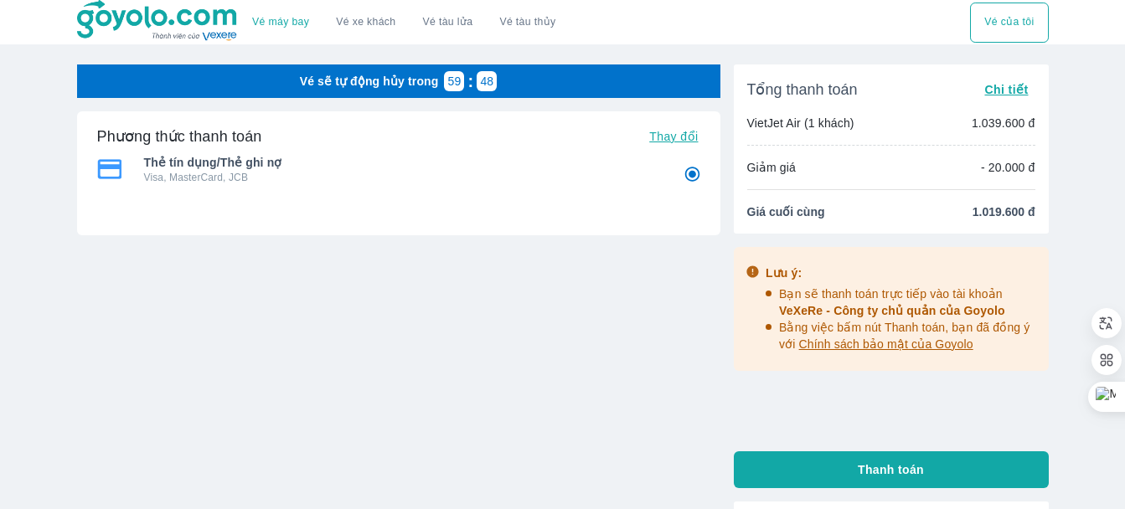
click at [1001, 96] on span "Chi tiết" at bounding box center [1006, 89] width 44 height 13
